Goal: Find contact information: Find contact information

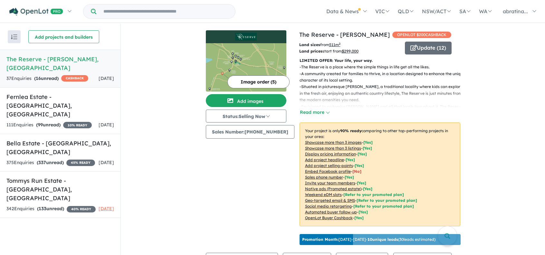
click at [111, 60] on h5 "The Reserve - [PERSON_NAME][GEOGRAPHIC_DATA]" at bounding box center [60, 63] width 108 height 17
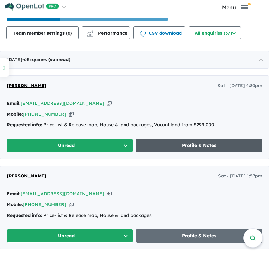
scroll to position [350, 0]
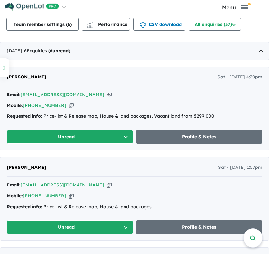
click at [107, 94] on icon "button" at bounding box center [109, 94] width 5 height 7
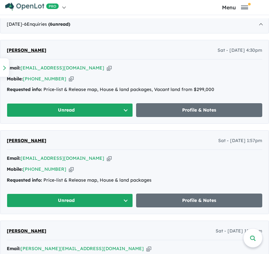
scroll to position [414, 0]
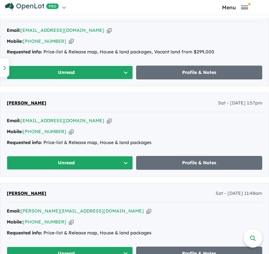
drag, startPoint x: 90, startPoint y: 120, endPoint x: 97, endPoint y: 120, distance: 6.4
click at [107, 120] on icon "button" at bounding box center [109, 121] width 5 height 7
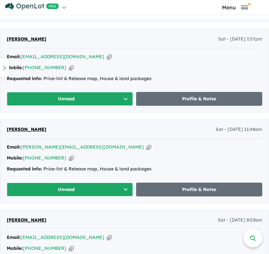
scroll to position [479, 0]
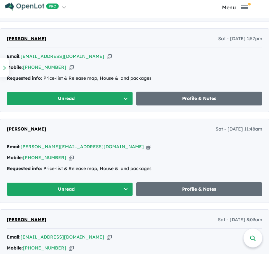
click at [146, 146] on icon "button" at bounding box center [148, 147] width 5 height 7
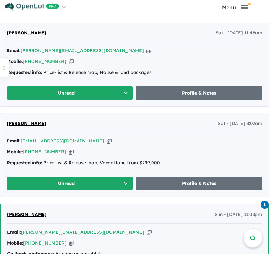
scroll to position [575, 0]
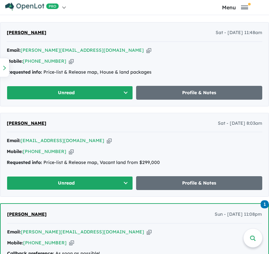
click at [107, 141] on icon "button" at bounding box center [109, 140] width 5 height 7
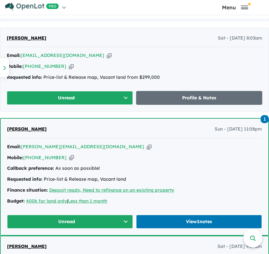
scroll to position [672, 0]
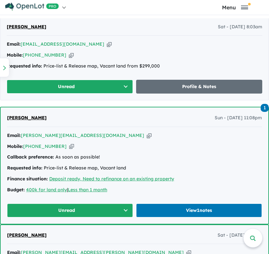
click at [147, 135] on icon "button" at bounding box center [149, 135] width 5 height 7
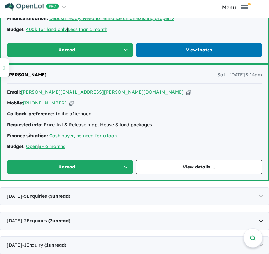
scroll to position [833, 0]
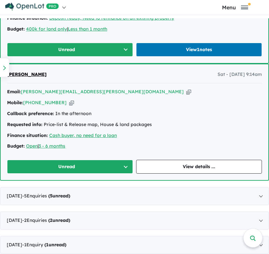
click at [186, 90] on icon "button" at bounding box center [188, 92] width 5 height 7
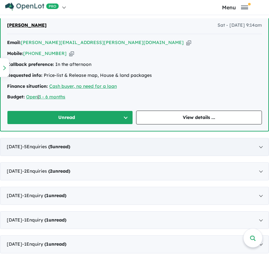
scroll to position [897, 0]
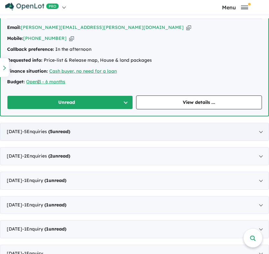
click at [258, 129] on div "[DATE] - 5 Enquir ies ( 5 unread)" at bounding box center [134, 132] width 269 height 18
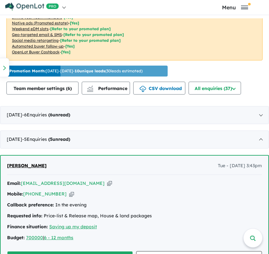
scroll to position [348, 0]
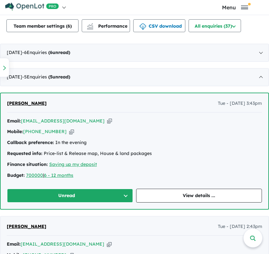
click at [107, 120] on icon "button" at bounding box center [109, 121] width 5 height 7
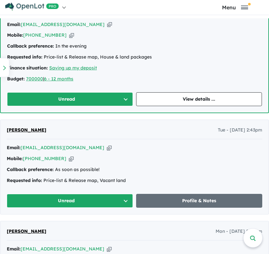
click at [107, 146] on icon "button" at bounding box center [109, 148] width 5 height 7
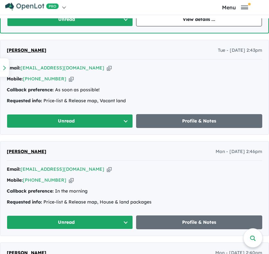
scroll to position [574, 0]
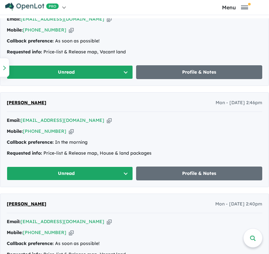
click at [107, 119] on icon "button" at bounding box center [109, 120] width 5 height 7
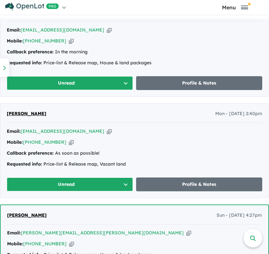
scroll to position [670, 0]
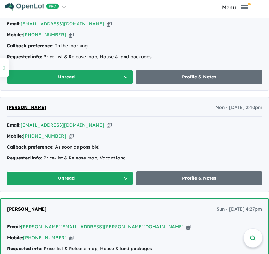
click at [107, 123] on icon "button" at bounding box center [109, 125] width 5 height 7
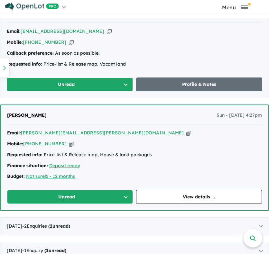
scroll to position [767, 0]
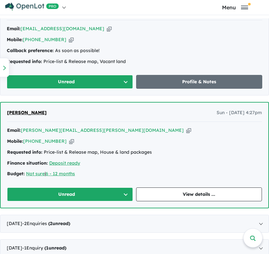
click at [186, 128] on icon "button" at bounding box center [188, 130] width 5 height 7
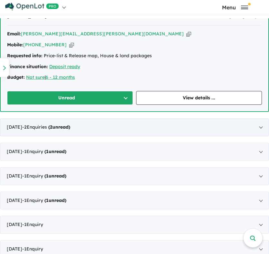
click at [226, 124] on div "[DATE] - 2 Enquir ies ( 2 unread)" at bounding box center [134, 127] width 269 height 18
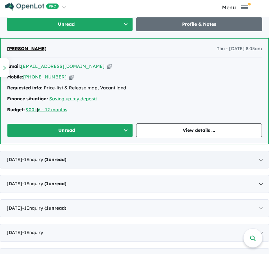
scroll to position [520, 0]
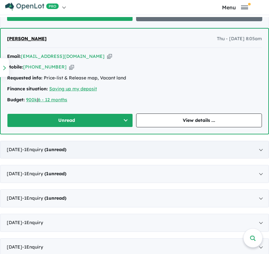
click at [185, 149] on div "[DATE] - 1 Enquir y ( 1 unread)" at bounding box center [134, 150] width 269 height 18
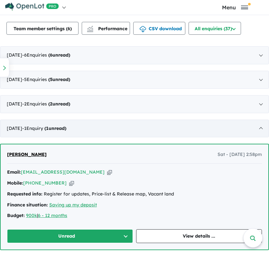
scroll to position [310, 0]
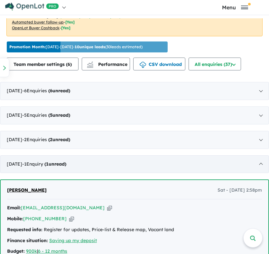
click at [257, 162] on div "[DATE] - 1 Enquir y ( 1 unread)" at bounding box center [134, 164] width 269 height 18
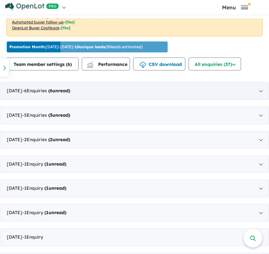
click at [252, 91] on div "[DATE] - 6 Enquir ies ( 6 unread)" at bounding box center [134, 91] width 269 height 18
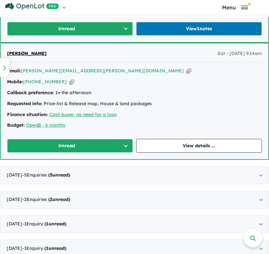
scroll to position [857, 0]
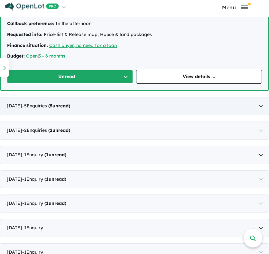
click at [213, 101] on div "[DATE] - 5 Enquir ies ( 5 unread)" at bounding box center [134, 106] width 269 height 18
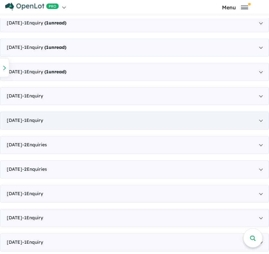
scroll to position [896, 0]
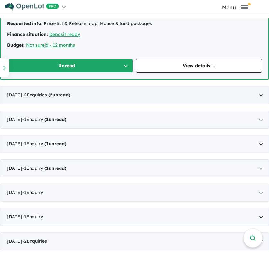
click at [224, 97] on div "[DATE] - 2 Enquir ies ( 2 unread)" at bounding box center [134, 95] width 269 height 18
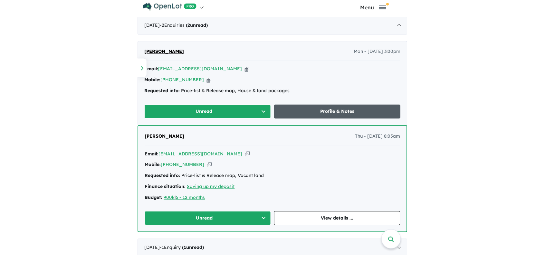
scroll to position [1, 0]
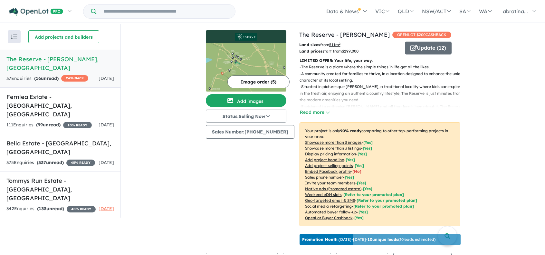
click at [78, 64] on link "The Reserve - [PERSON_NAME] 37 Enquir ies ( 16 unread) CASHBACK [DATE]" at bounding box center [60, 69] width 120 height 38
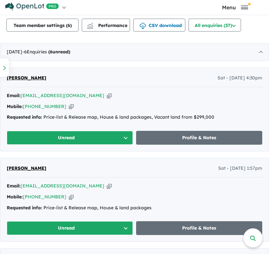
scroll to position [354, 0]
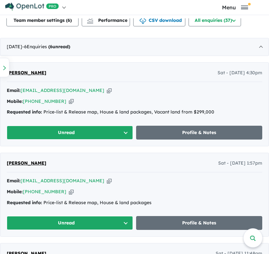
click at [107, 89] on icon "button" at bounding box center [109, 90] width 5 height 7
click at [69, 101] on icon "button" at bounding box center [71, 101] width 5 height 7
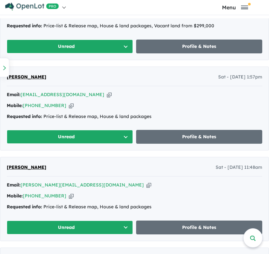
scroll to position [451, 0]
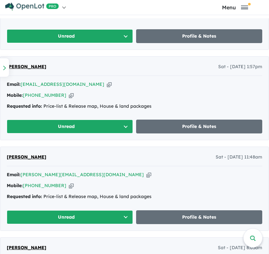
click at [107, 83] on icon "button" at bounding box center [109, 84] width 5 height 7
click at [69, 93] on icon "button" at bounding box center [71, 95] width 5 height 7
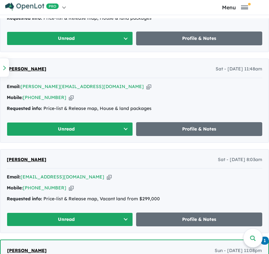
scroll to position [547, 0]
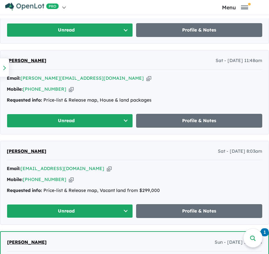
click at [146, 75] on icon "button" at bounding box center [148, 78] width 5 height 7
click at [66, 89] on div "Mobile: +61 474 778 450 Copied!" at bounding box center [135, 90] width 256 height 8
click at [69, 89] on icon "button" at bounding box center [71, 89] width 5 height 7
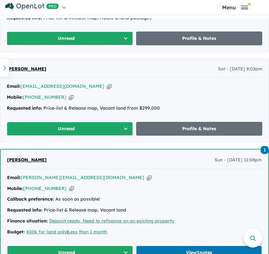
scroll to position [644, 0]
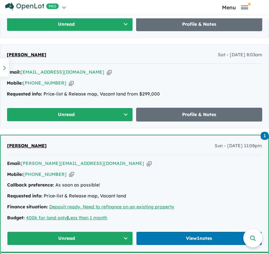
click at [107, 71] on icon "button" at bounding box center [109, 72] width 5 height 7
drag, startPoint x: 62, startPoint y: 81, endPoint x: 72, endPoint y: 84, distance: 10.1
click at [69, 81] on icon "button" at bounding box center [71, 83] width 5 height 7
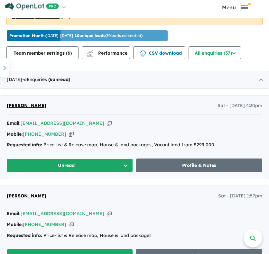
scroll to position [290, 0]
